Goal: Navigation & Orientation: Find specific page/section

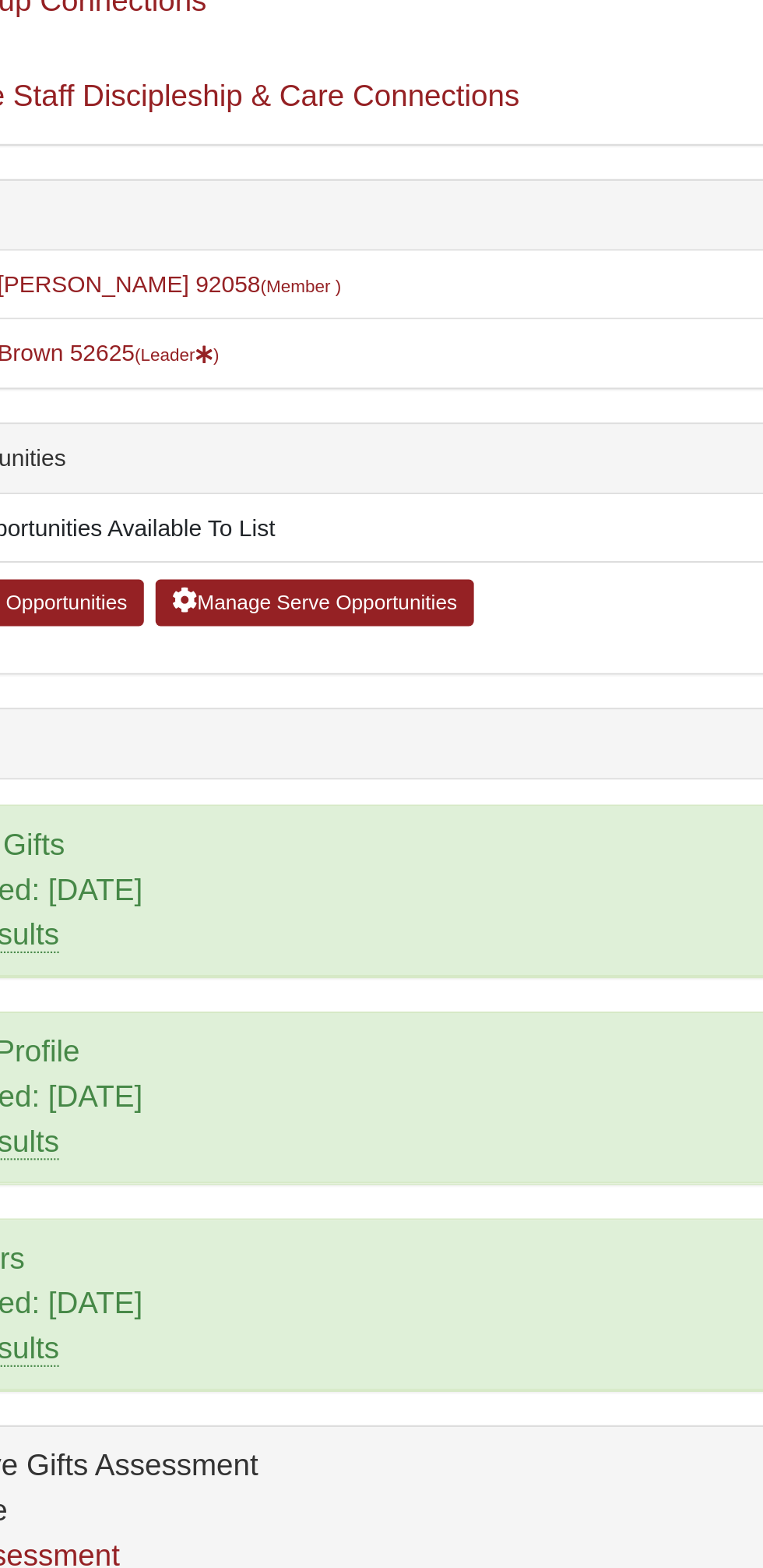
scroll to position [3, 0]
click at [206, 419] on icon at bounding box center [204, 422] width 8 height 8
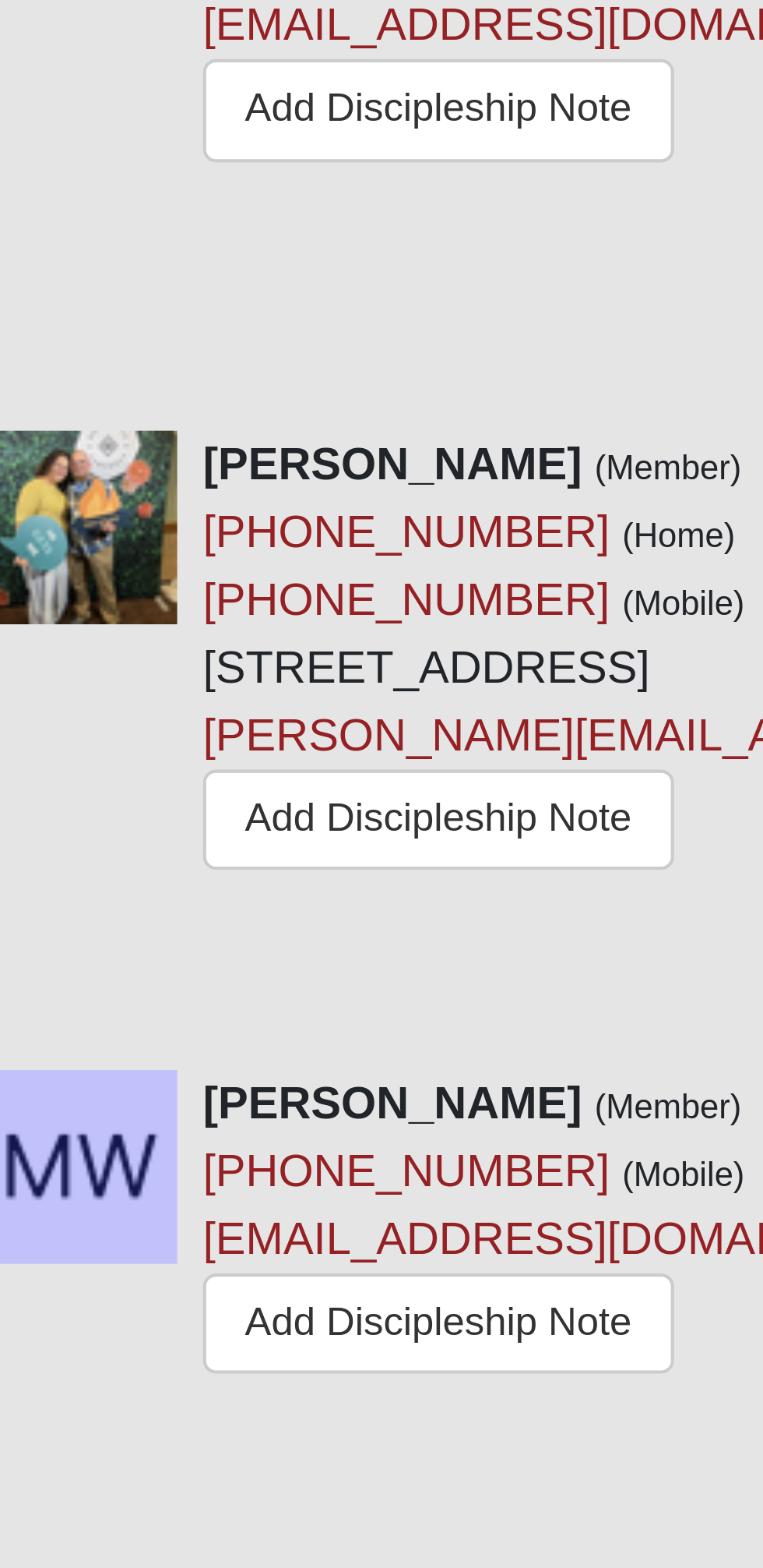
scroll to position [544, 0]
